Goal: Task Accomplishment & Management: Complete application form

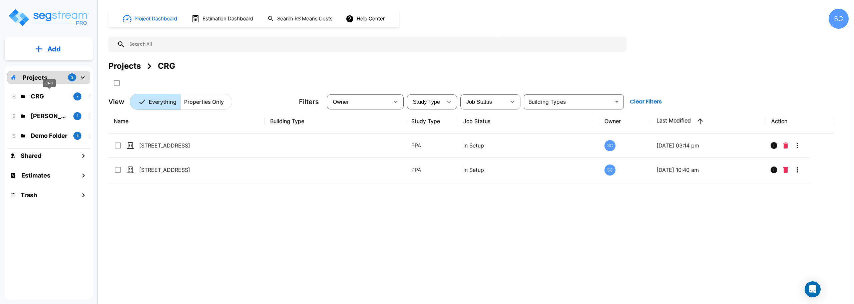
click at [39, 94] on p "CRG" at bounding box center [49, 96] width 37 height 9
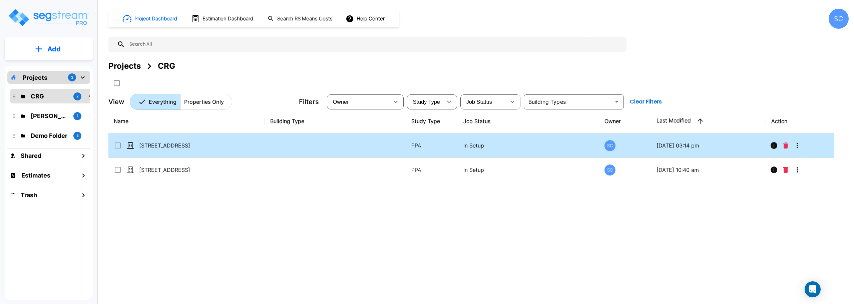
click at [178, 149] on td "[STREET_ADDRESS]" at bounding box center [186, 145] width 156 height 24
checkbox input "false"
click at [178, 149] on td "[STREET_ADDRESS]" at bounding box center [186, 145] width 156 height 24
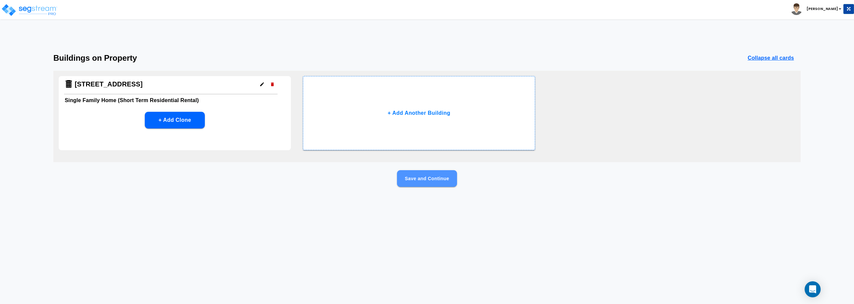
click at [441, 179] on button "Save and Continue" at bounding box center [427, 178] width 60 height 17
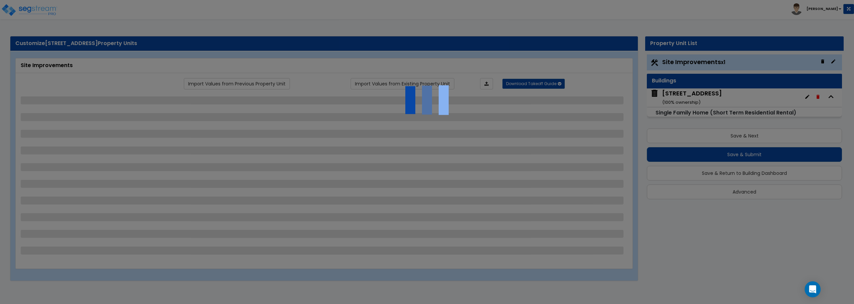
select select "2"
select select "1"
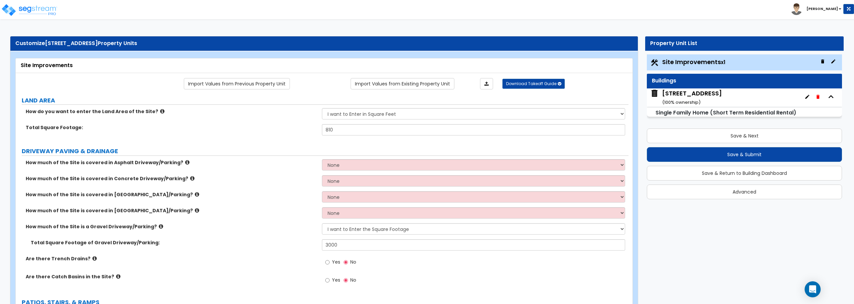
click at [690, 96] on div "[STREET_ADDRESS] ( 100 % ownership)" at bounding box center [692, 97] width 60 height 17
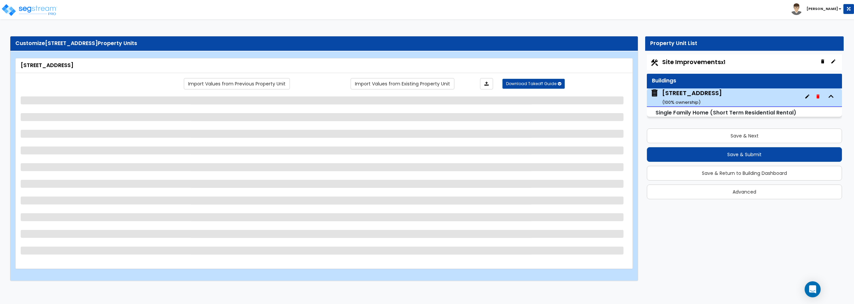
select select "1"
select select "7"
select select "3"
select select "2"
select select "1"
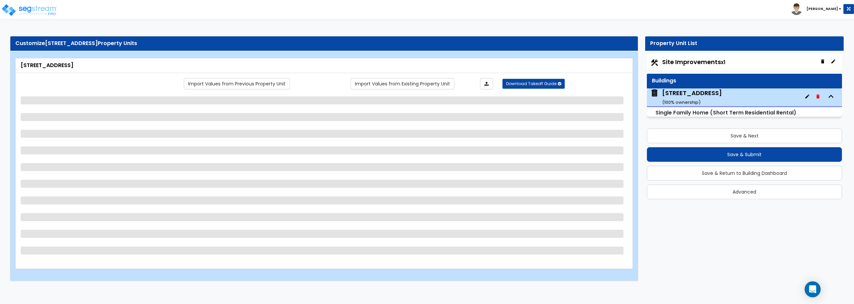
select select "1"
select select "4"
select select "1"
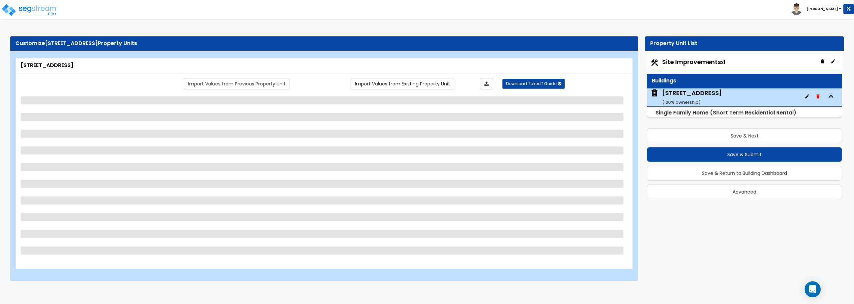
select select "1"
select select "2"
select select "1"
select select "2"
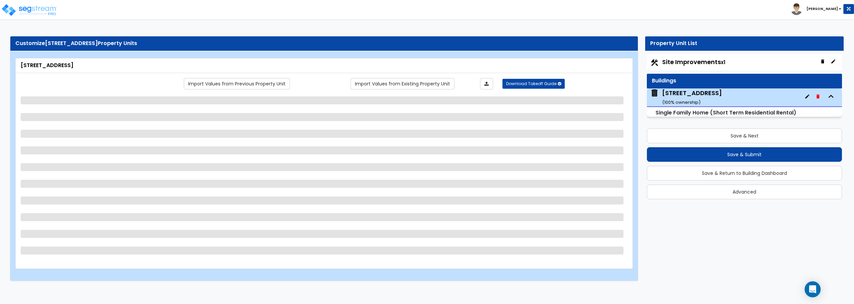
select select "2"
select select "1"
select select "4"
select select "3"
select select "2"
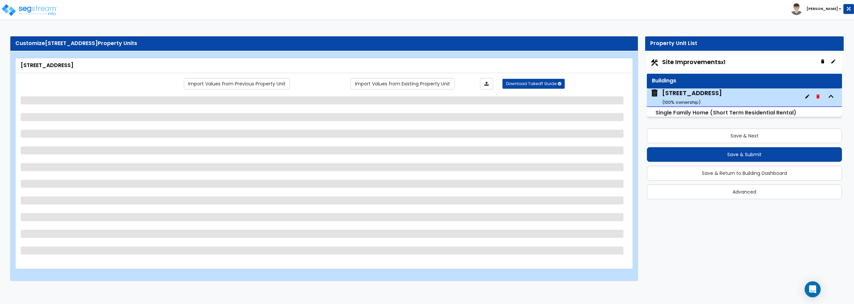
select select "3"
select select "1"
select select "3"
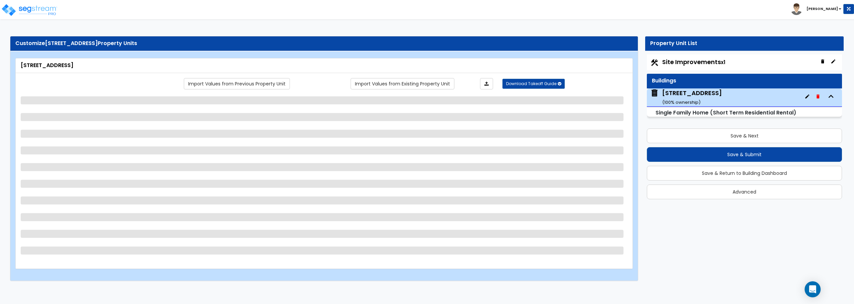
select select "1"
select select "5"
select select "1"
select select "2"
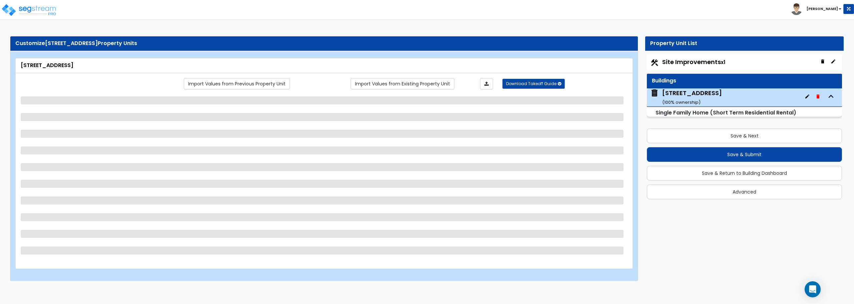
select select "2"
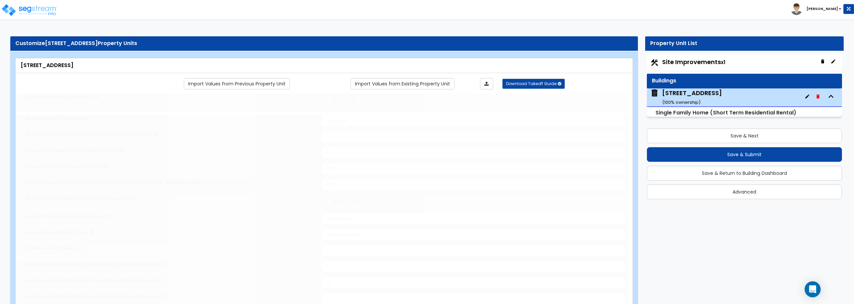
type input "2"
select select "1"
select select "2"
type input "2"
select select "2"
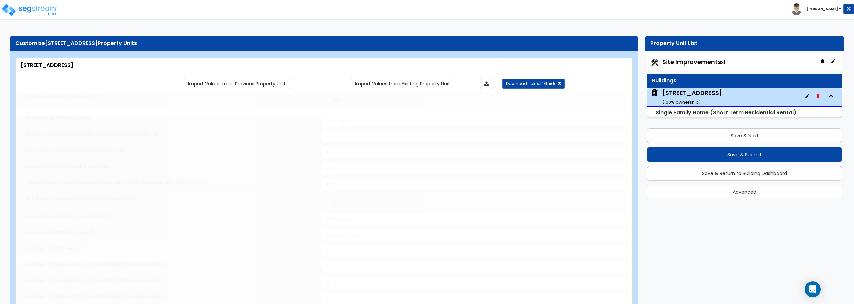
type input "4"
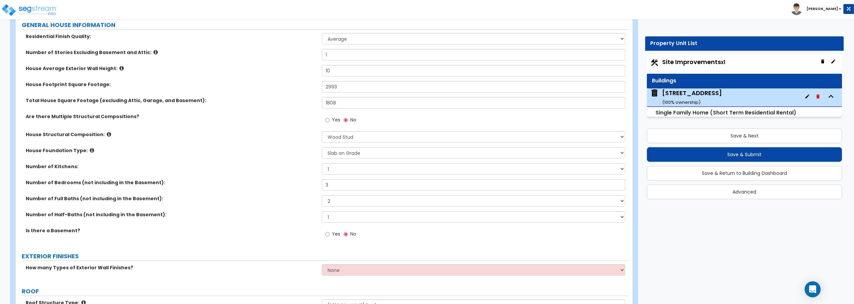
scroll to position [100, 0]
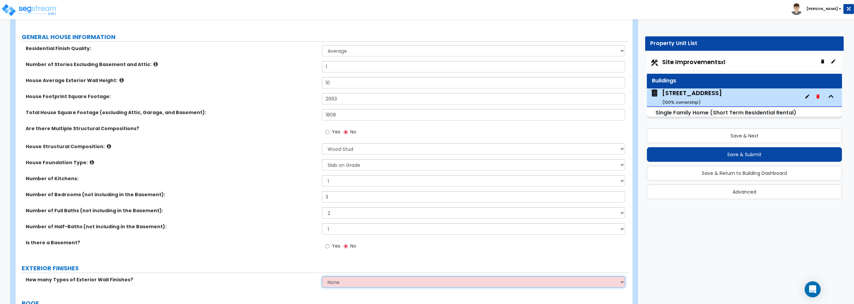
click at [350, 277] on select "None 1 2 3" at bounding box center [473, 281] width 303 height 11
select select "1"
click at [322, 276] on select "None 1 2 3" at bounding box center [473, 281] width 303 height 11
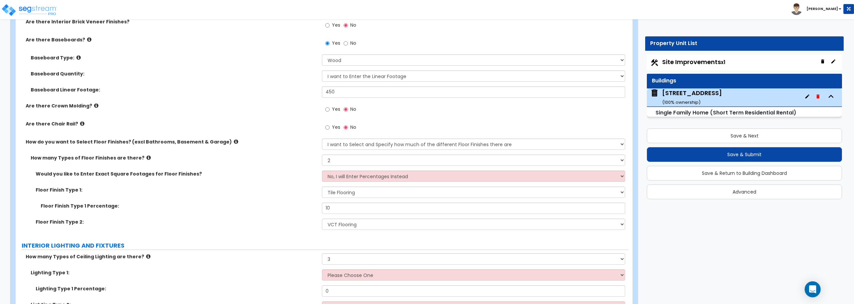
scroll to position [1467, 0]
